Goal: Transaction & Acquisition: Purchase product/service

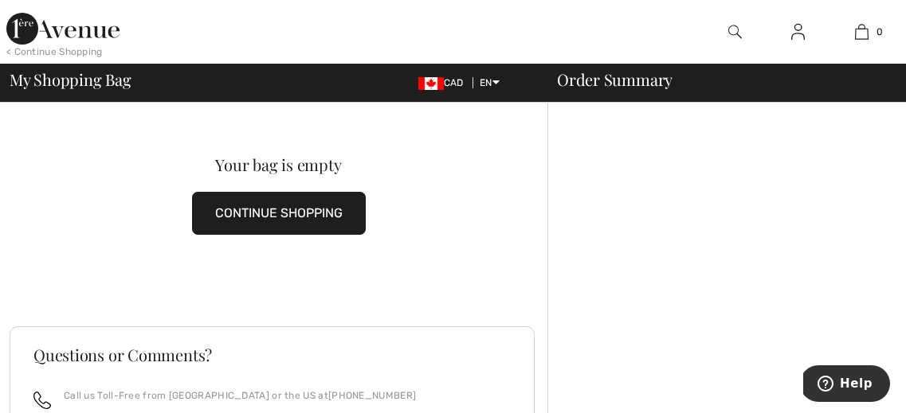
click at [299, 213] on button "CONTINUE SHOPPING" at bounding box center [279, 213] width 174 height 43
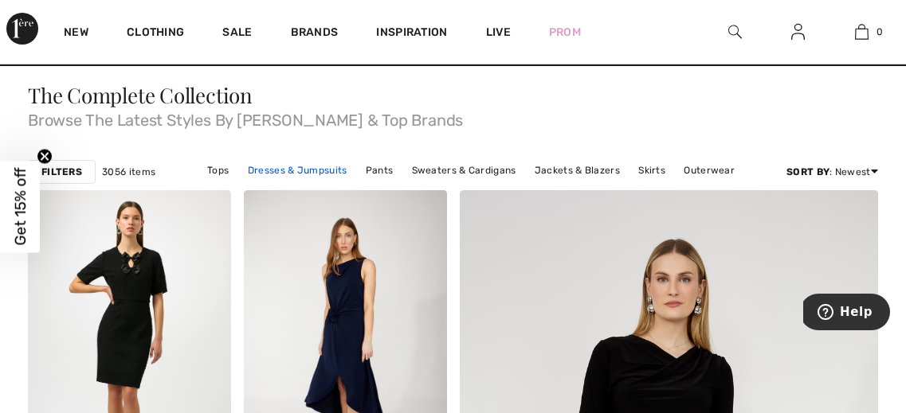
click at [276, 164] on link "Dresses & Jumpsuits" at bounding box center [297, 170] width 115 height 21
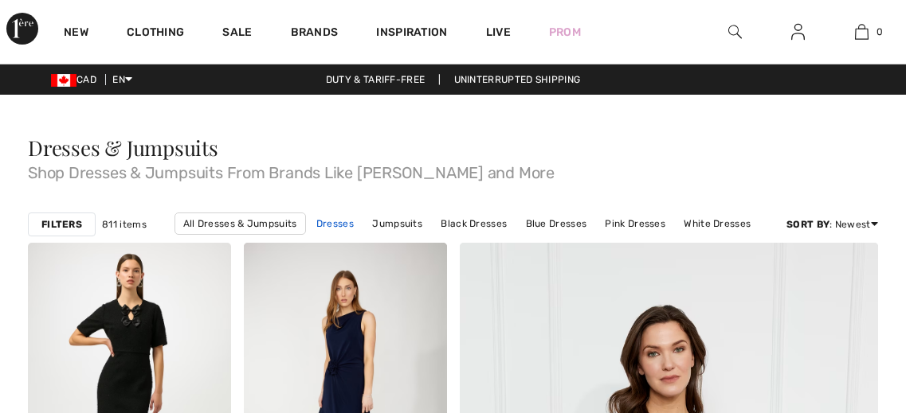
click at [343, 223] on link "Dresses" at bounding box center [334, 223] width 53 height 21
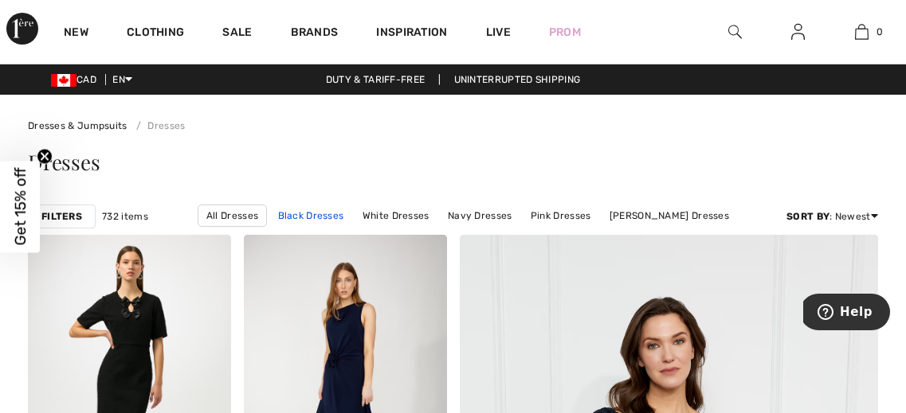
click at [319, 212] on link "Black Dresses" at bounding box center [311, 215] width 82 height 21
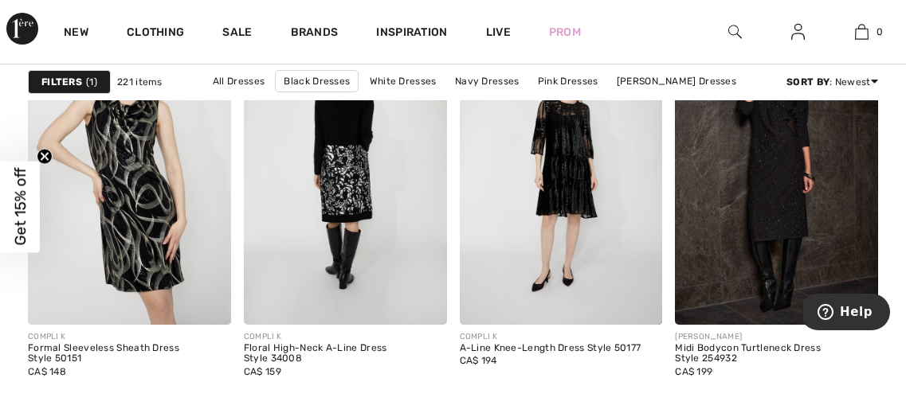
scroll to position [4102, 0]
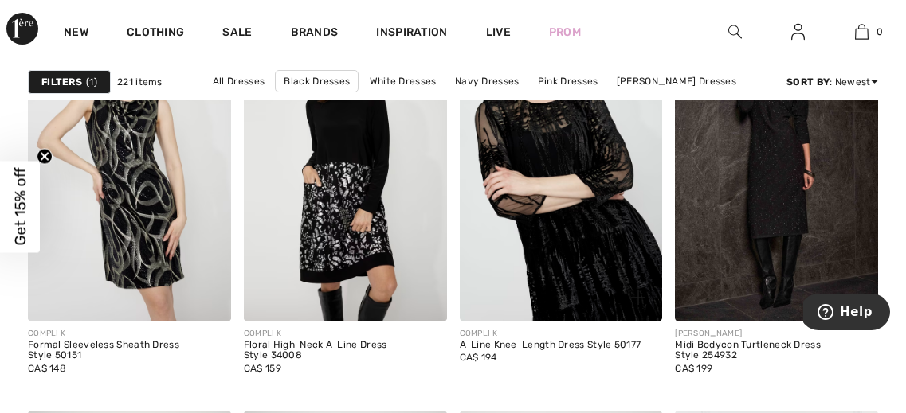
click at [583, 182] on img at bounding box center [561, 170] width 203 height 304
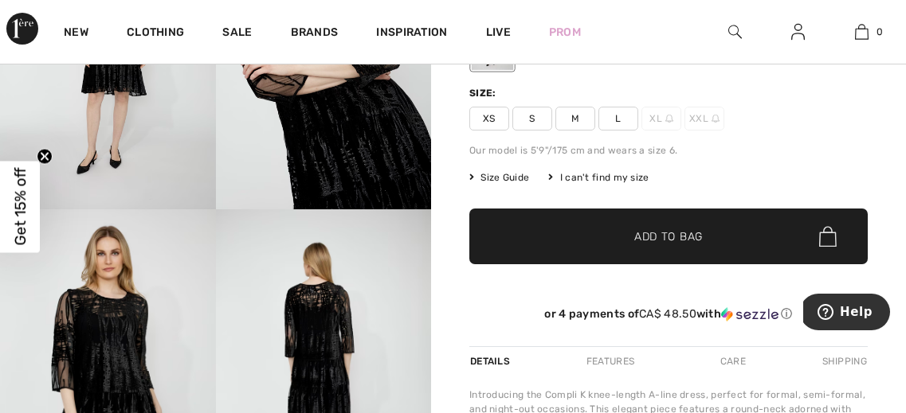
click at [575, 117] on span "M" at bounding box center [575, 119] width 40 height 24
click at [666, 233] on span "Add to Bag" at bounding box center [668, 237] width 68 height 17
click at [649, 241] on span "Add to Bag" at bounding box center [668, 237] width 68 height 17
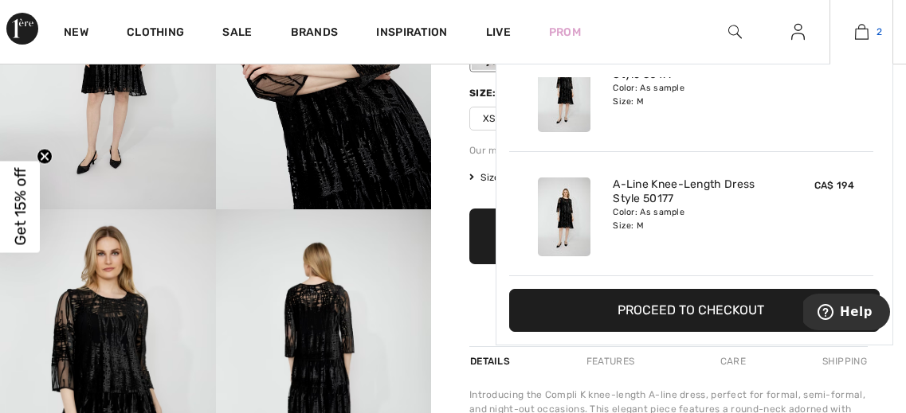
click at [863, 31] on img at bounding box center [862, 31] width 14 height 19
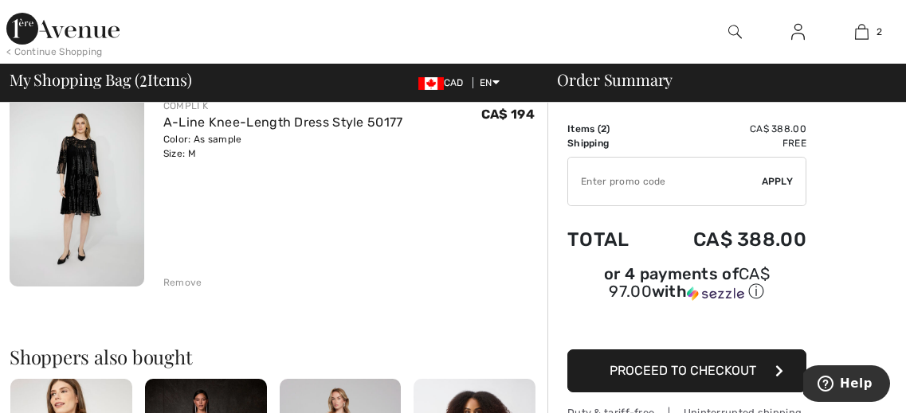
scroll to position [366, 0]
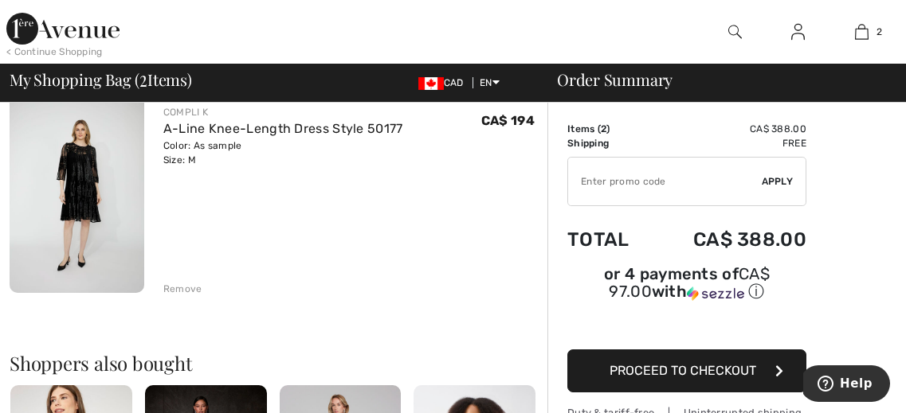
click at [190, 284] on div "Remove" at bounding box center [182, 289] width 39 height 14
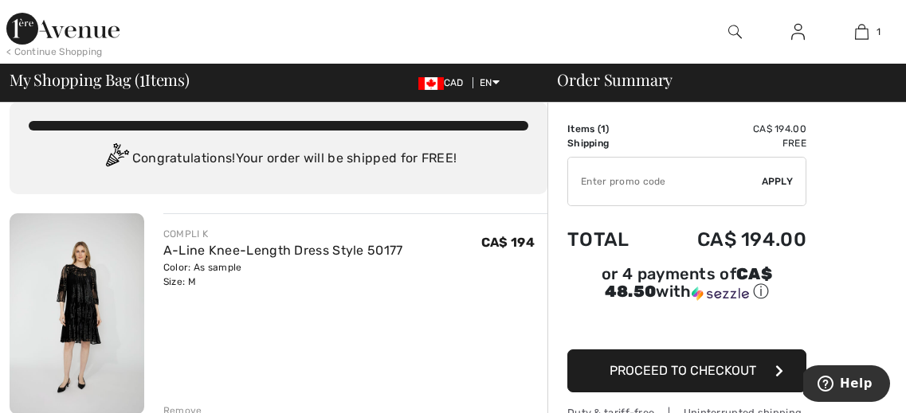
scroll to position [0, 0]
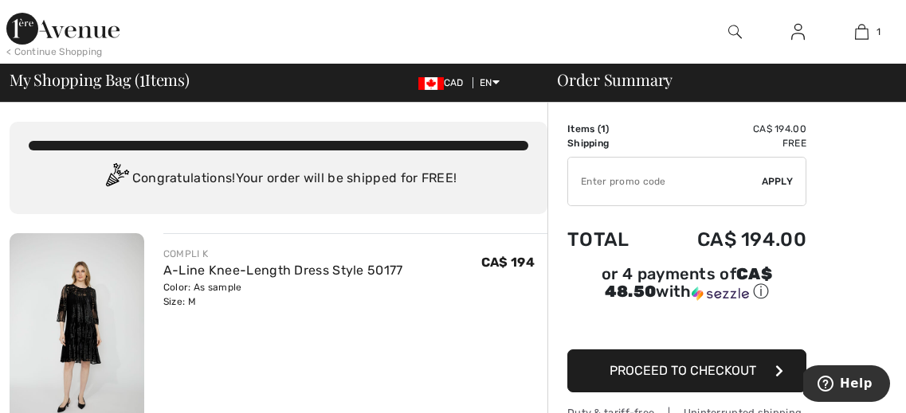
click at [591, 184] on input "TEXT" at bounding box center [665, 182] width 194 height 48
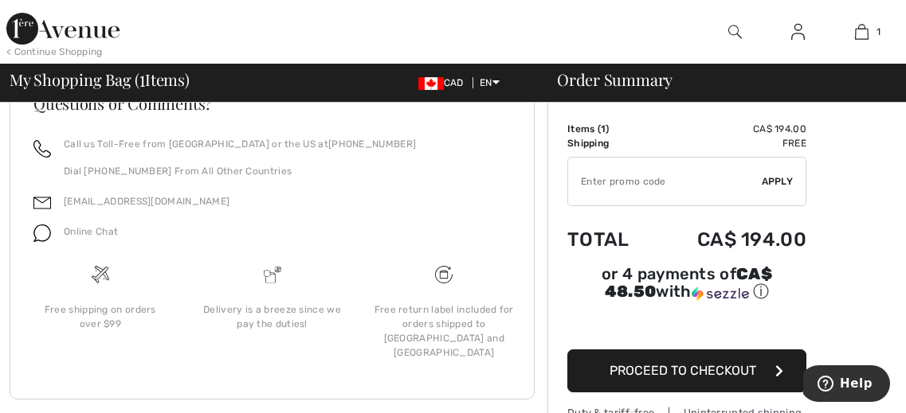
scroll to position [749, 0]
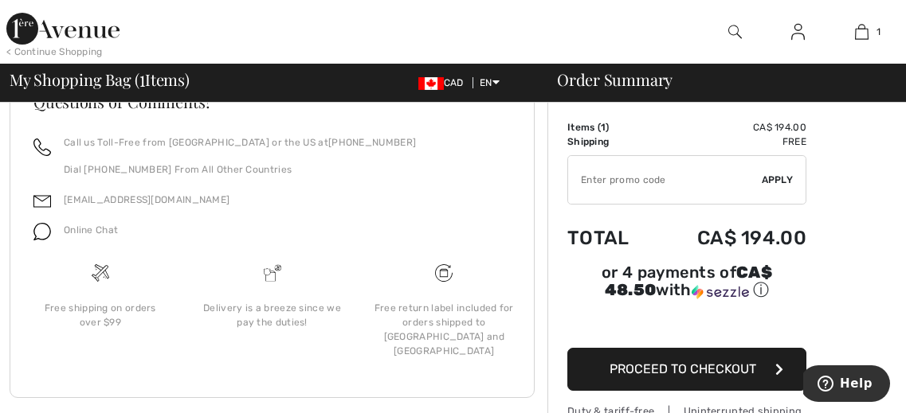
click at [680, 362] on span "Proceed to Checkout" at bounding box center [682, 369] width 147 height 15
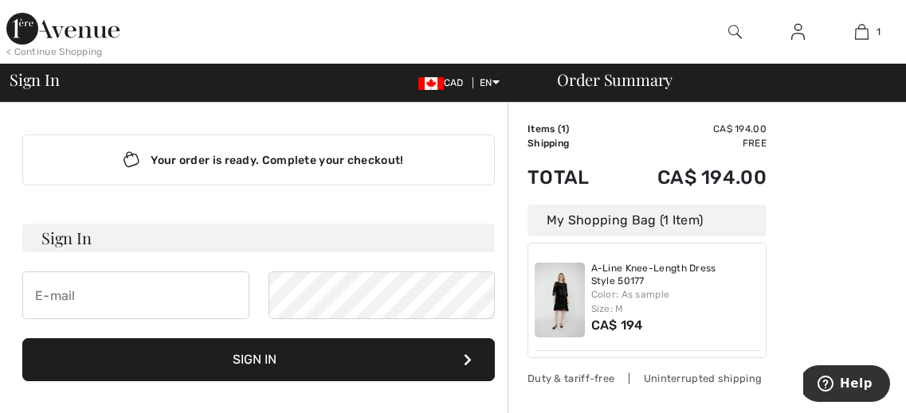
click at [61, 48] on div "< Continue Shopping" at bounding box center [54, 52] width 96 height 14
